Goal: Ask a question

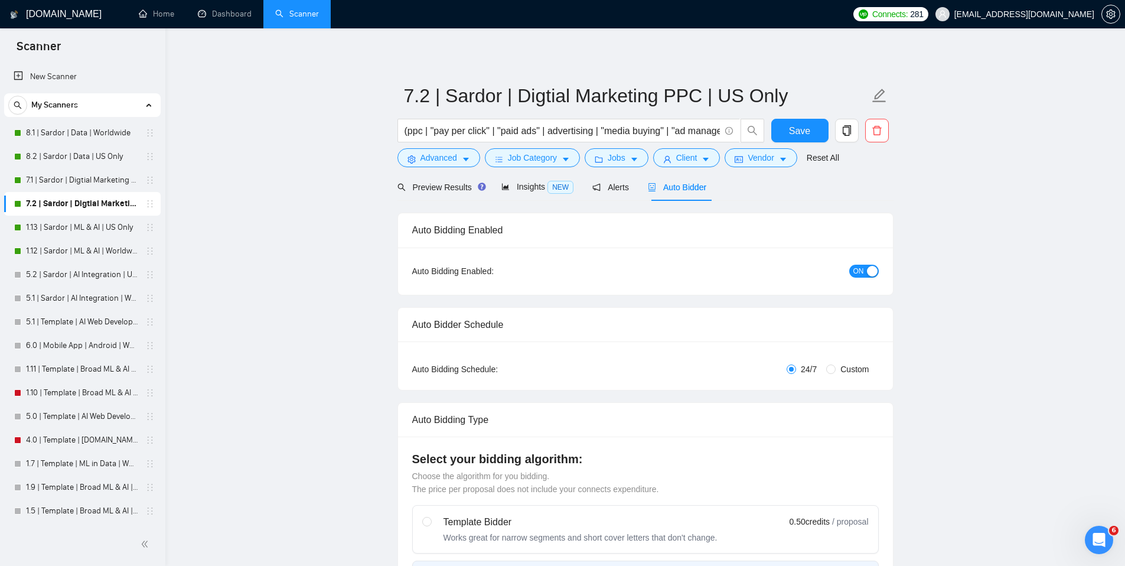
click at [1101, 550] on div "Open Intercom Messenger" at bounding box center [1097, 537] width 39 height 39
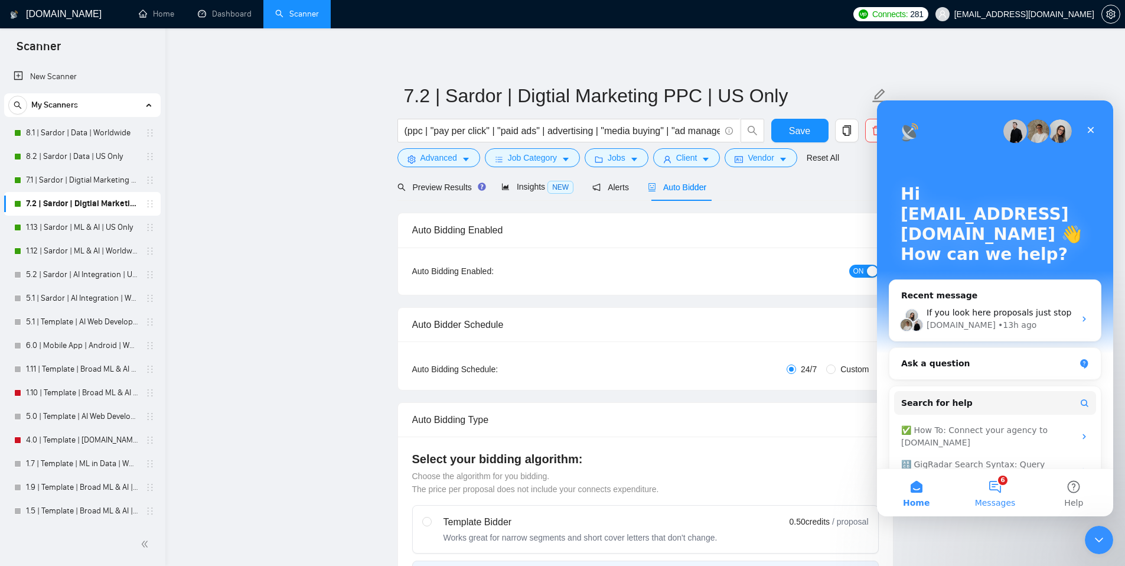
click at [1000, 498] on span "Messages" at bounding box center [995, 502] width 41 height 8
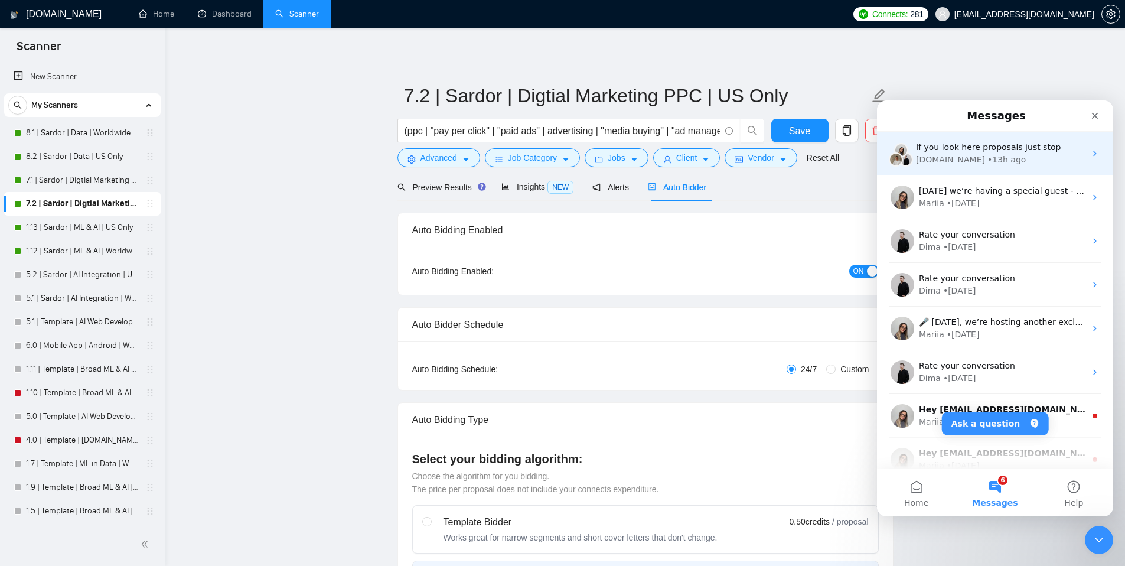
click at [999, 154] on div "GigRadar.io • 13h ago" at bounding box center [1000, 160] width 169 height 12
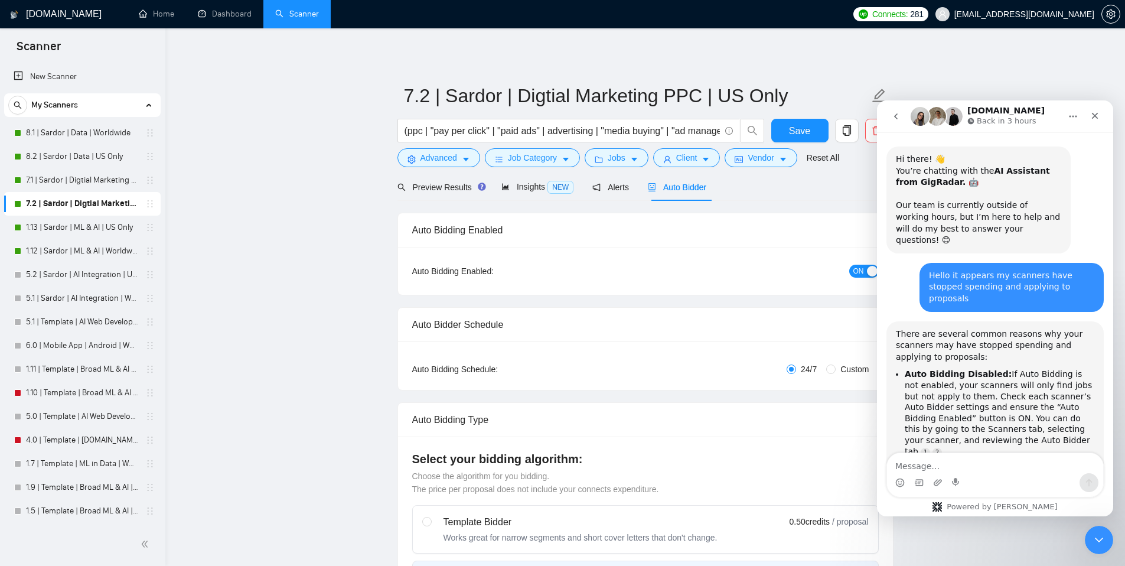
scroll to position [781, 0]
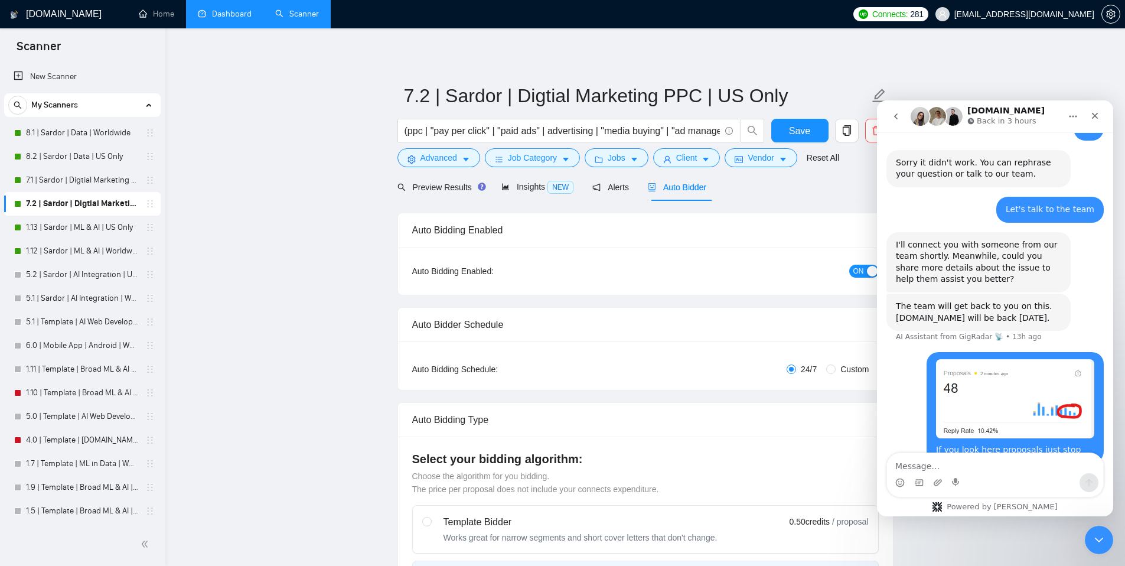
click at [233, 9] on link "Dashboard" at bounding box center [225, 14] width 54 height 10
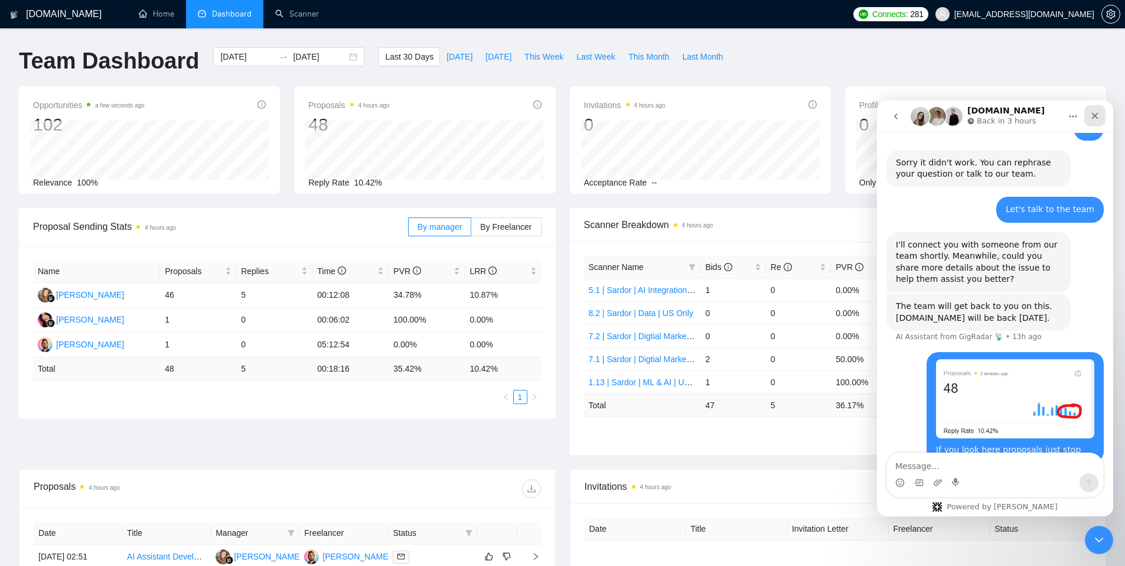
click at [1096, 120] on icon "Close" at bounding box center [1094, 115] width 9 height 9
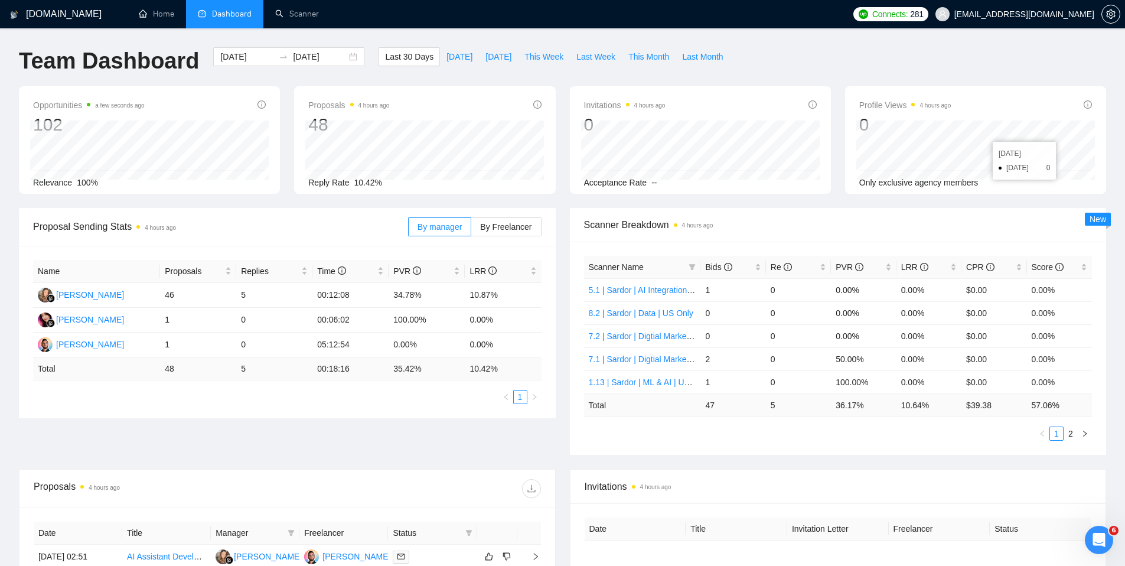
scroll to position [781, 0]
click at [1073, 434] on link "2" at bounding box center [1070, 433] width 13 height 13
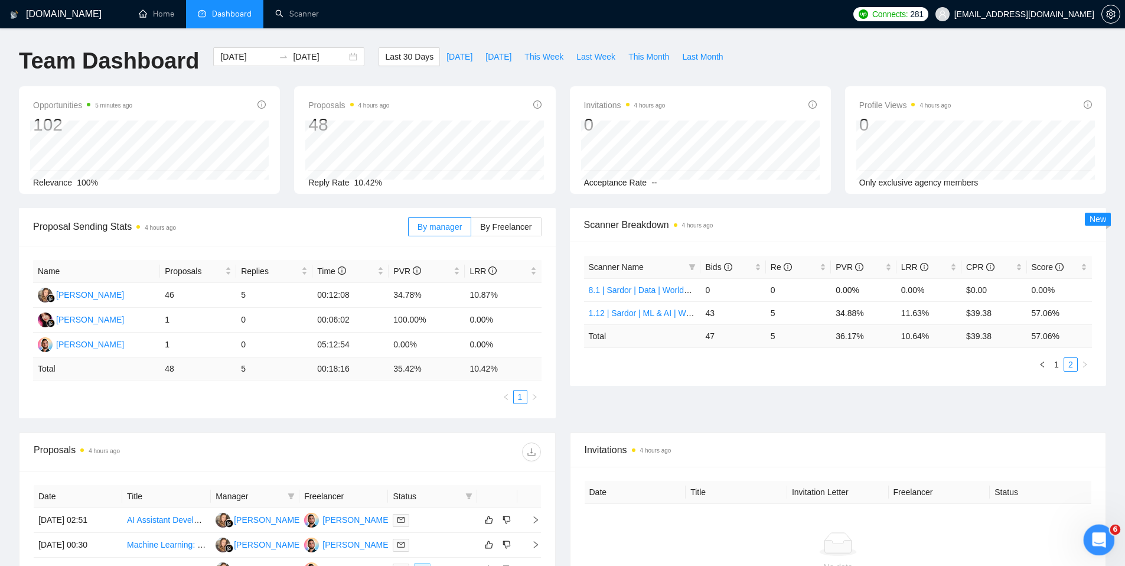
click at [1093, 543] on icon "Open Intercom Messenger" at bounding box center [1097, 538] width 19 height 19
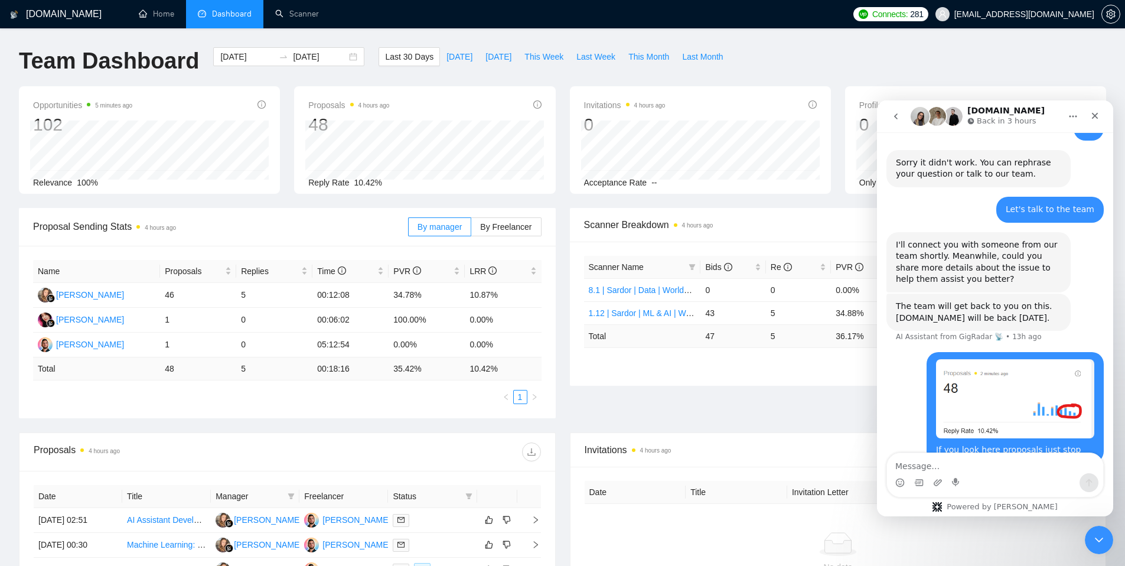
click at [968, 475] on div "Waiting for a teammate" at bounding box center [995, 491] width 236 height 33
click at [953, 470] on textarea "Message…" at bounding box center [995, 463] width 216 height 20
type textarea "?"
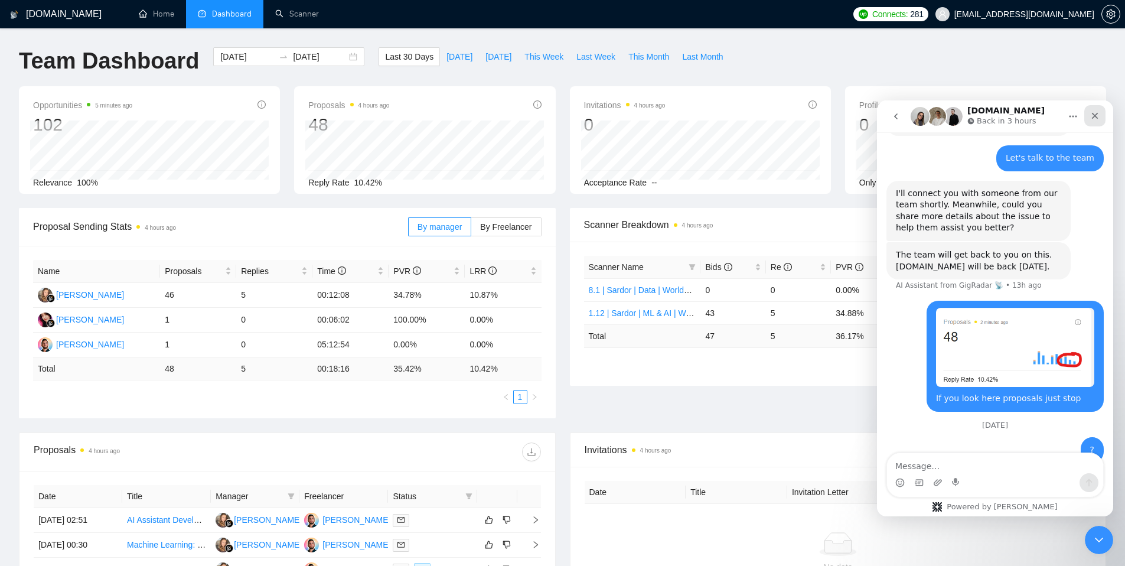
click at [1098, 119] on icon "Close" at bounding box center [1094, 115] width 9 height 9
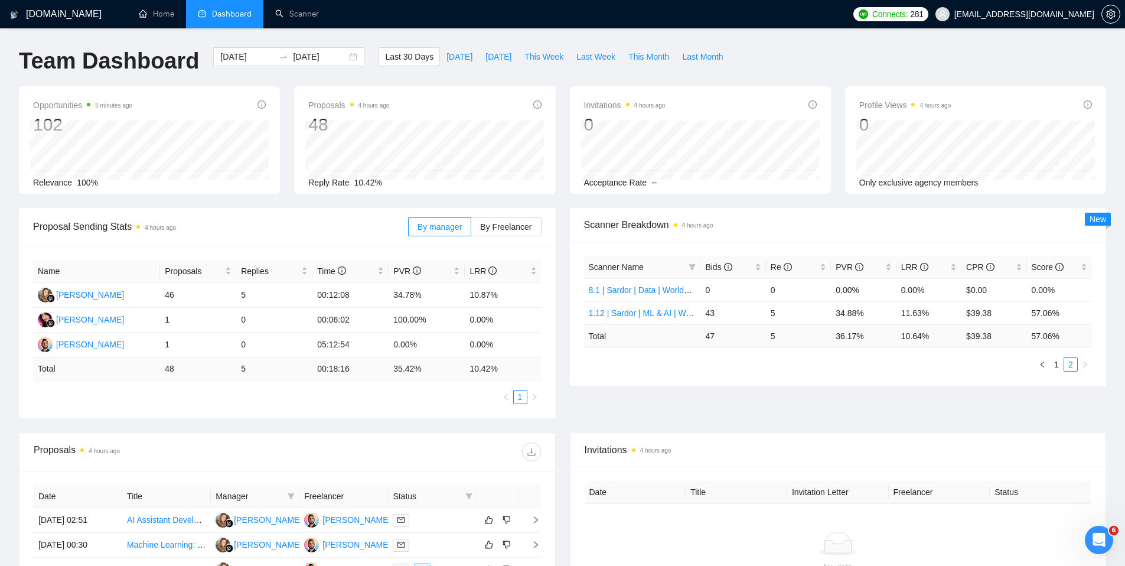
click at [912, 64] on div "Team Dashboard 2025-08-16 2025-09-15 Last 30 Days Today Yesterday This Week Las…" at bounding box center [562, 66] width 1101 height 39
